Goal: Information Seeking & Learning: Learn about a topic

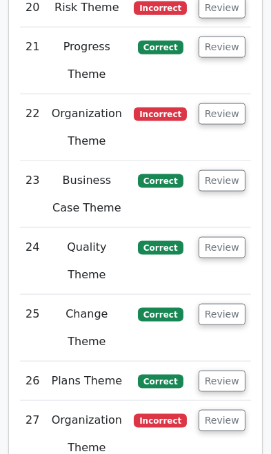
scroll to position [3982, 0]
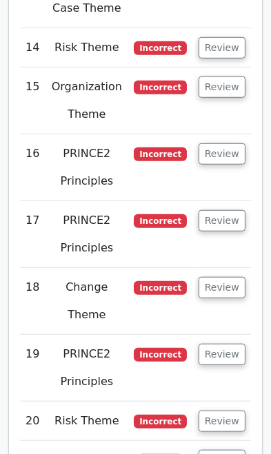
scroll to position [3535, 0]
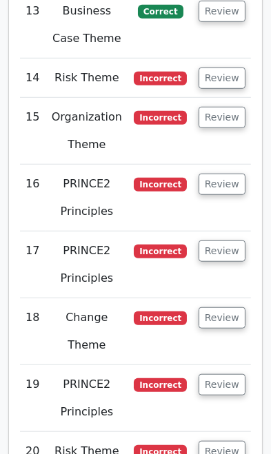
click at [228, 441] on button "Review" at bounding box center [221, 451] width 47 height 21
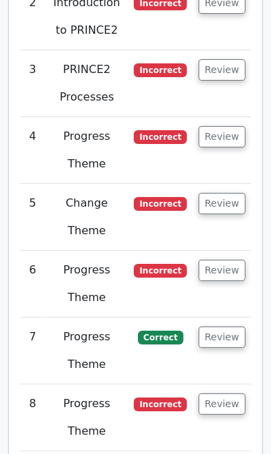
scroll to position [2892, 0]
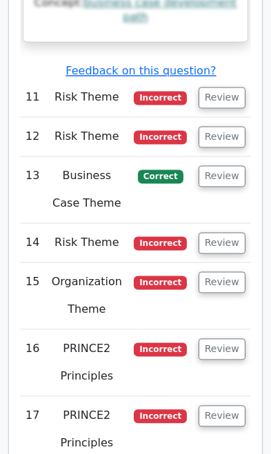
scroll to position [4472, 0]
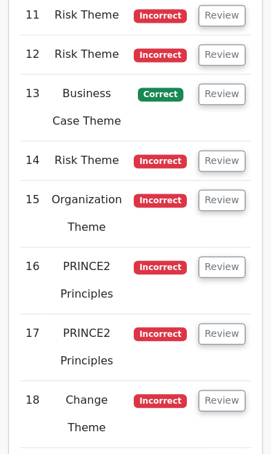
scroll to position [4566, 0]
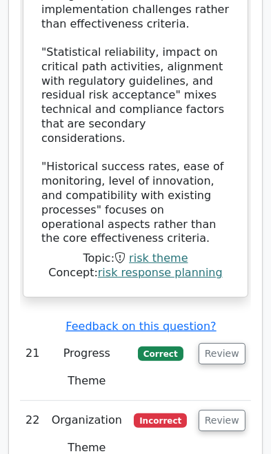
scroll to position [6134, 0]
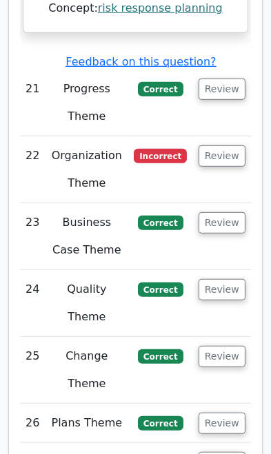
scroll to position [6397, 0]
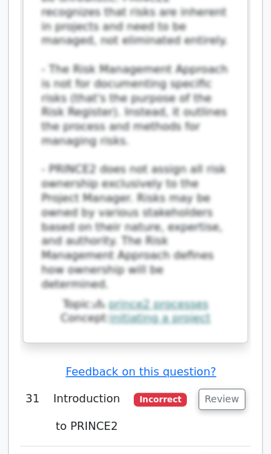
scroll to position [7804, 0]
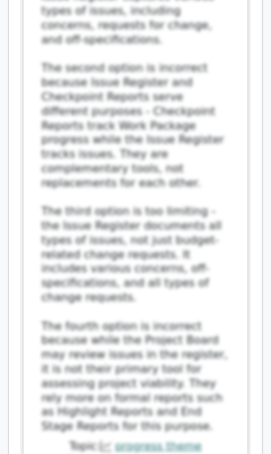
scroll to position [9304, 0]
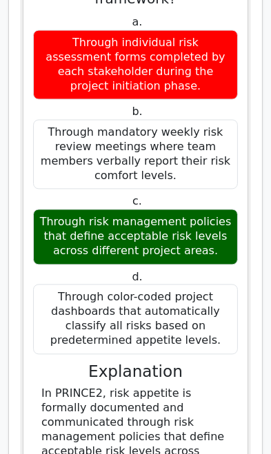
scroll to position [10476, 0]
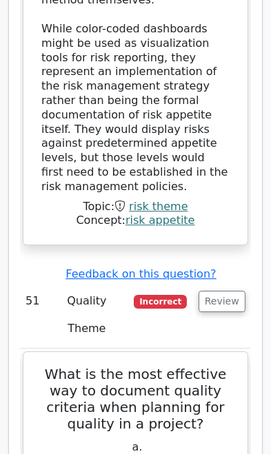
scroll to position [11357, 0]
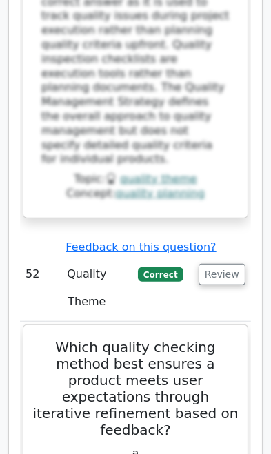
scroll to position [12408, 0]
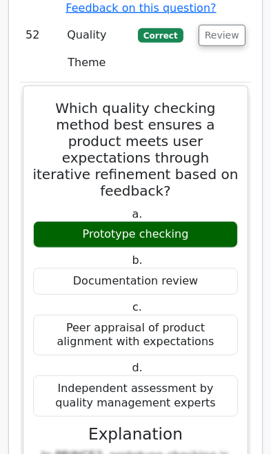
scroll to position [12625, 0]
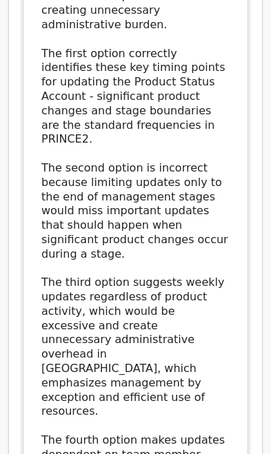
scroll to position [14395, 0]
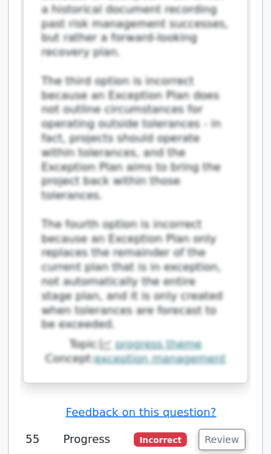
scroll to position [15741, 0]
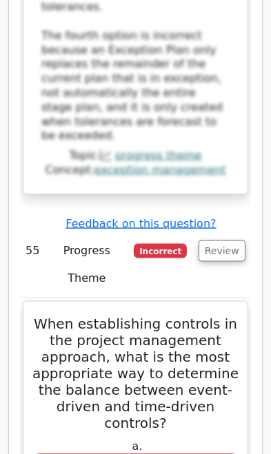
scroll to position [15931, 0]
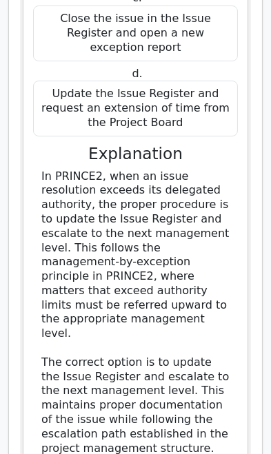
scroll to position [17779, 0]
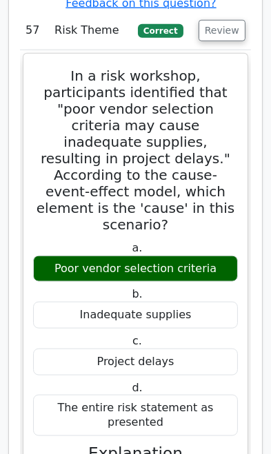
scroll to position [18667, 0]
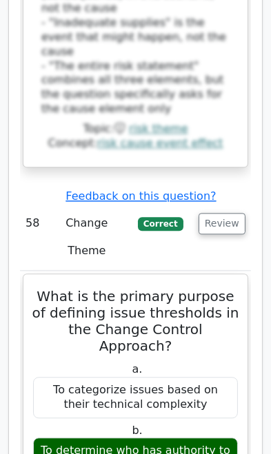
scroll to position [19578, 0]
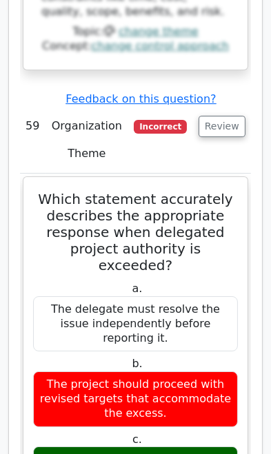
scroll to position [20594, 0]
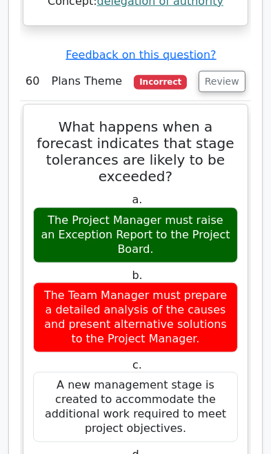
scroll to position [21774, 0]
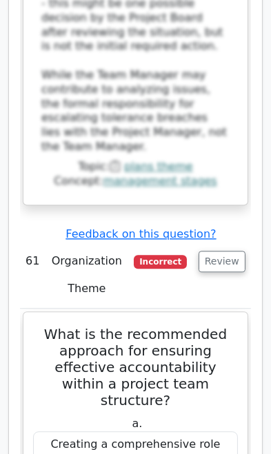
scroll to position [22713, 0]
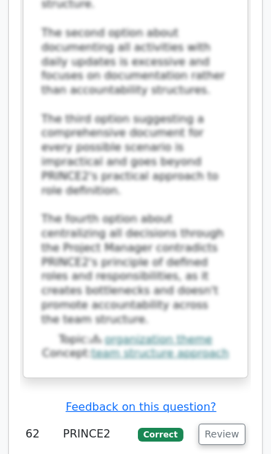
scroll to position [23704, 0]
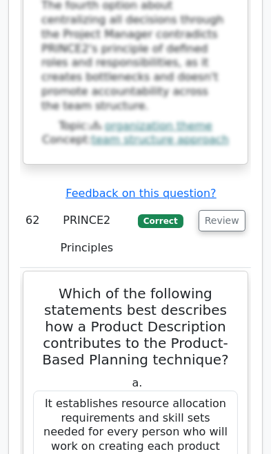
scroll to position [23919, 0]
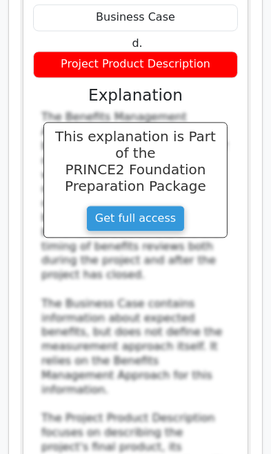
scroll to position [25520, 0]
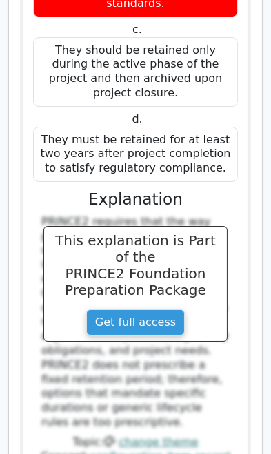
scroll to position [26549, 0]
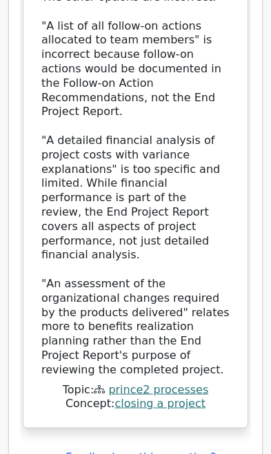
scroll to position [27806, 0]
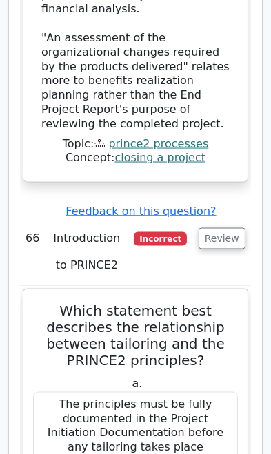
scroll to position [28052, 0]
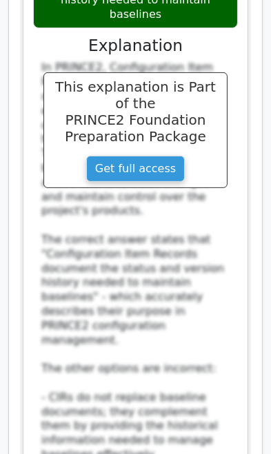
scroll to position [29991, 0]
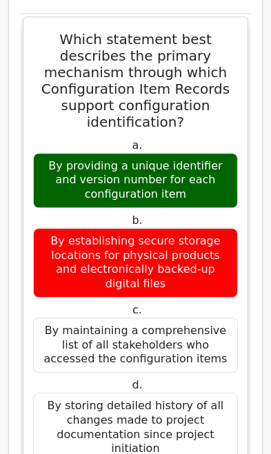
scroll to position [31953, 0]
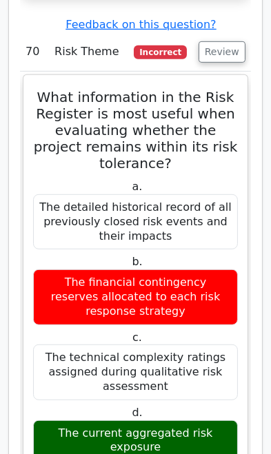
scroll to position [33155, 0]
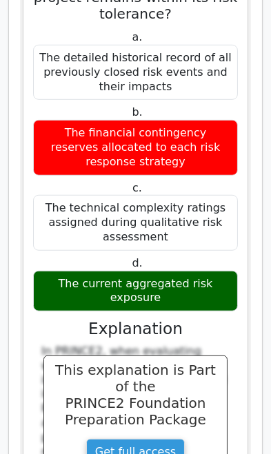
scroll to position [33299, 0]
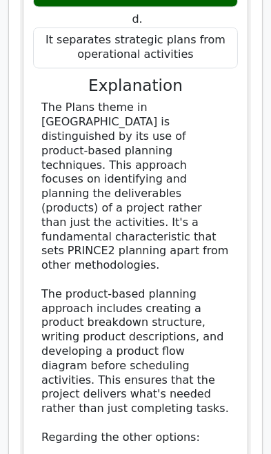
scroll to position [34487, 0]
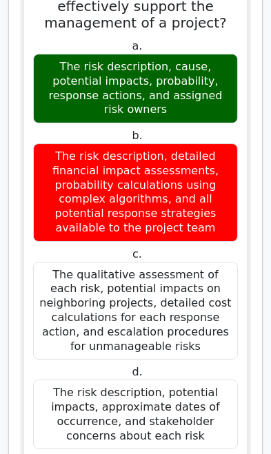
scroll to position [35455, 0]
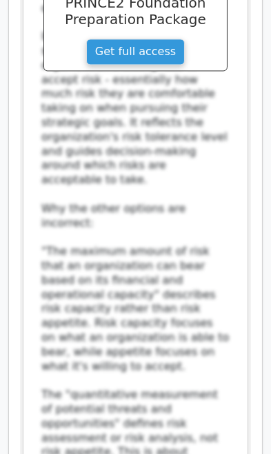
scroll to position [37391, 0]
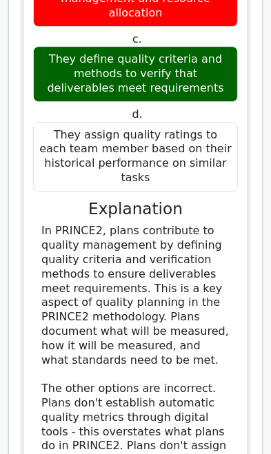
scroll to position [38413, 0]
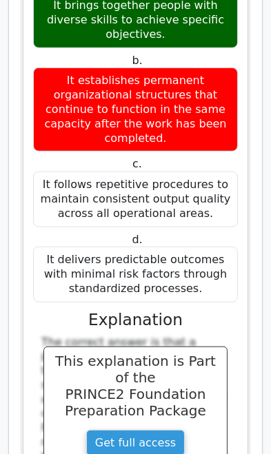
scroll to position [39323, 0]
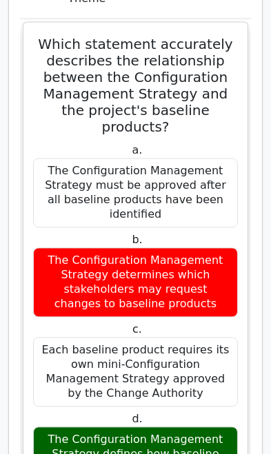
scroll to position [40239, 0]
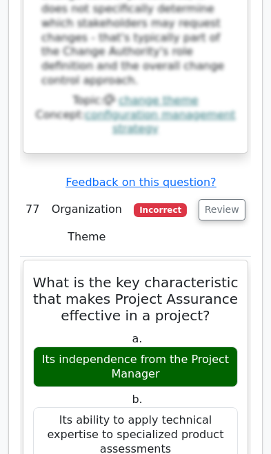
scroll to position [41425, 0]
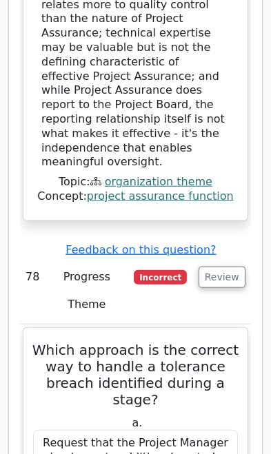
scroll to position [42350, 0]
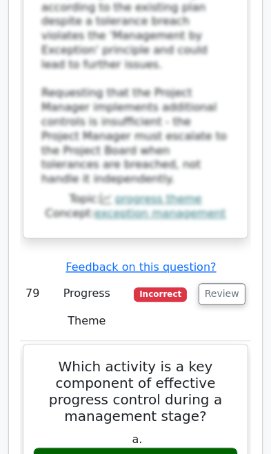
scroll to position [43478, 0]
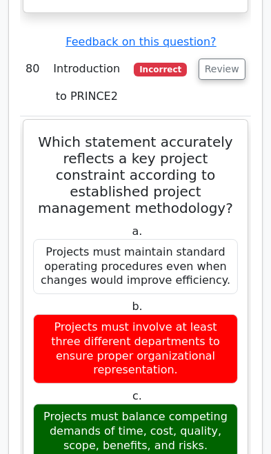
scroll to position [44720, 0]
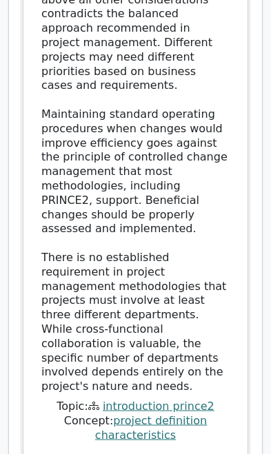
scroll to position [45551, 0]
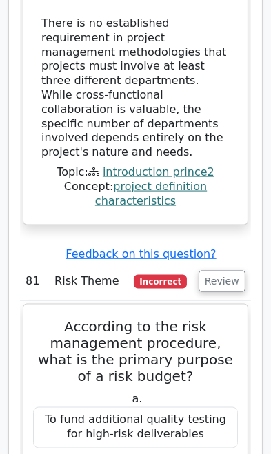
scroll to position [45787, 0]
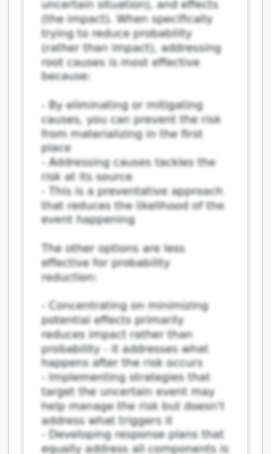
scroll to position [47678, 0]
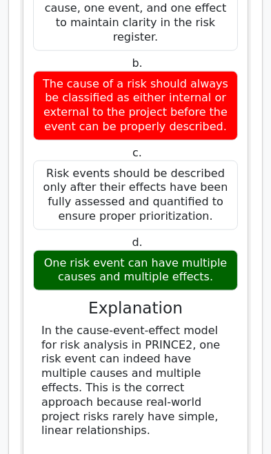
scroll to position [48452, 0]
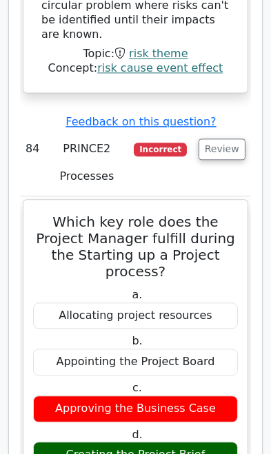
scroll to position [49402, 0]
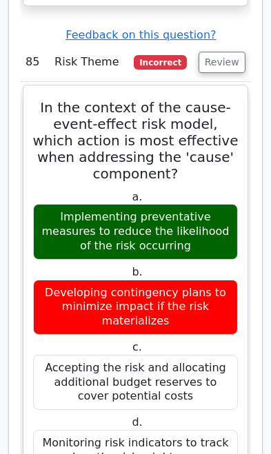
scroll to position [50495, 0]
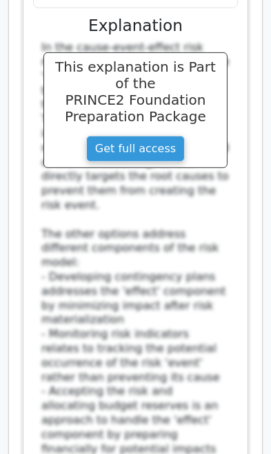
scroll to position [51695, 0]
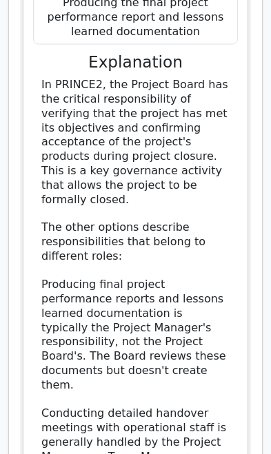
scroll to position [52640, 0]
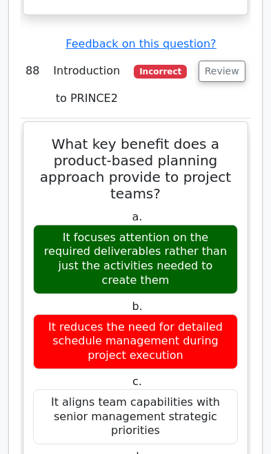
scroll to position [53588, 0]
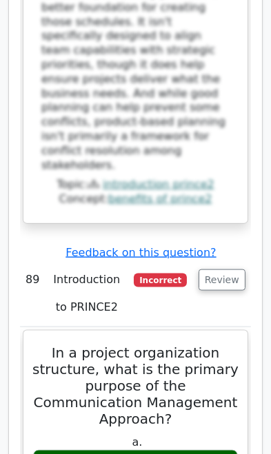
scroll to position [54512, 0]
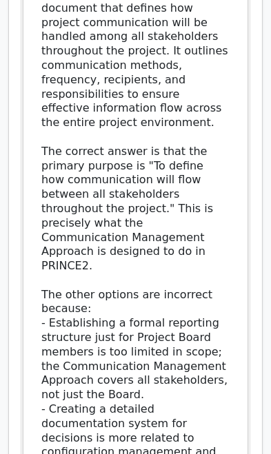
scroll to position [55317, 0]
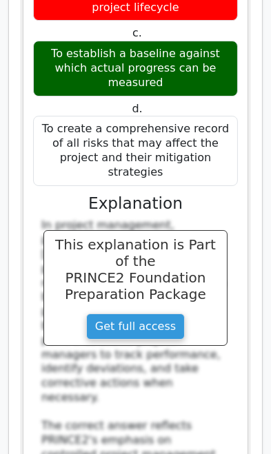
scroll to position [56289, 0]
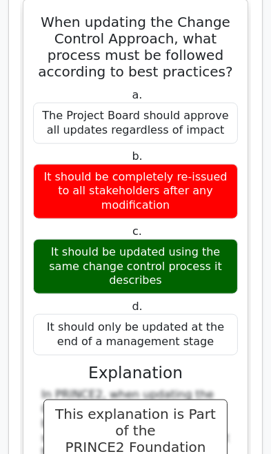
scroll to position [57409, 0]
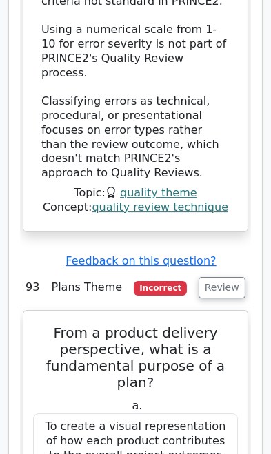
scroll to position [59021, 0]
